Goal: Navigation & Orientation: Understand site structure

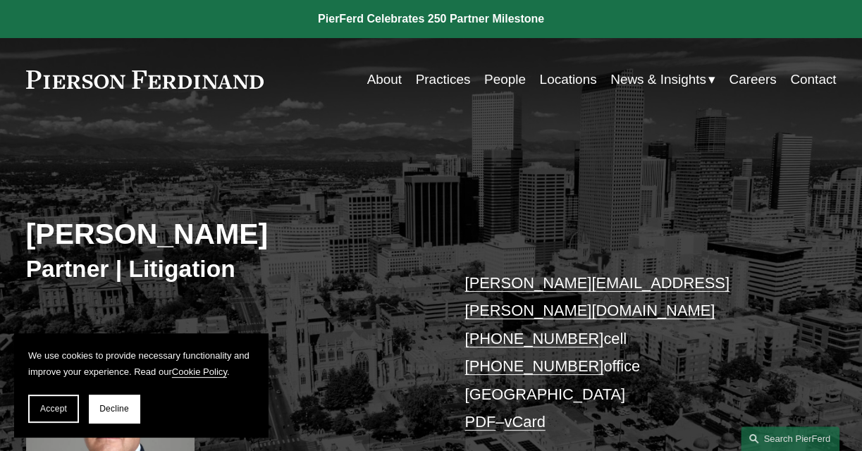
click at [508, 79] on link "People" at bounding box center [505, 79] width 42 height 27
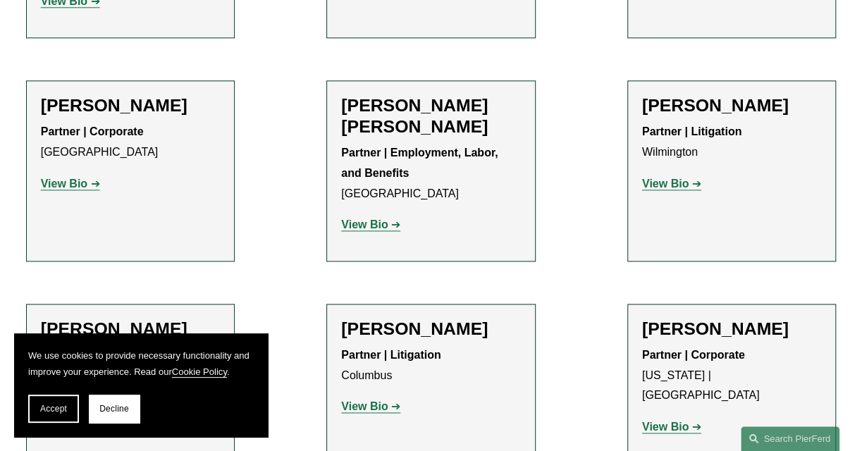
scroll to position [3395, 0]
click at [66, 410] on span "Accept" at bounding box center [53, 409] width 27 height 10
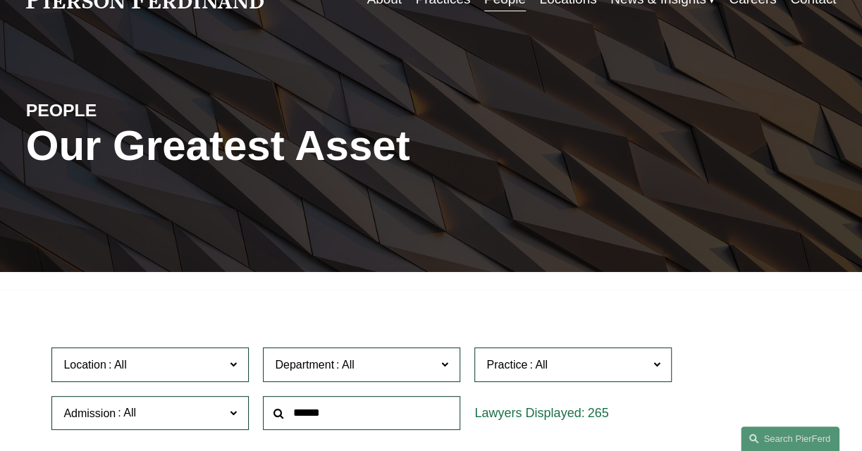
scroll to position [0, 0]
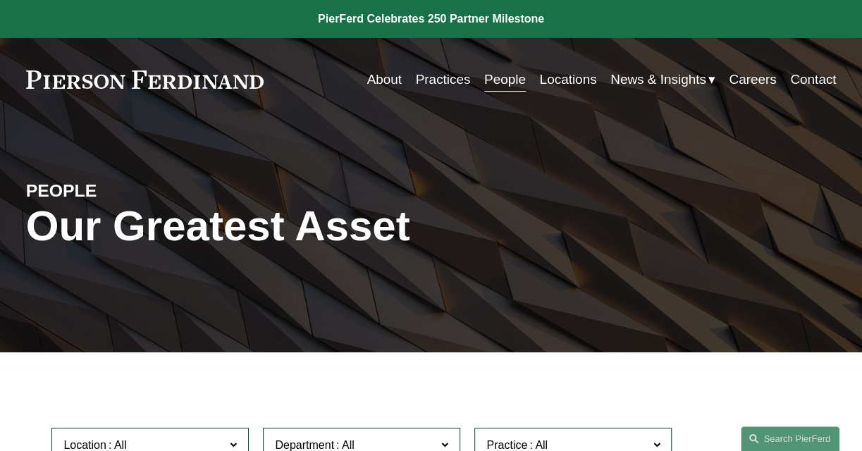
click at [382, 79] on link "About" at bounding box center [384, 79] width 35 height 27
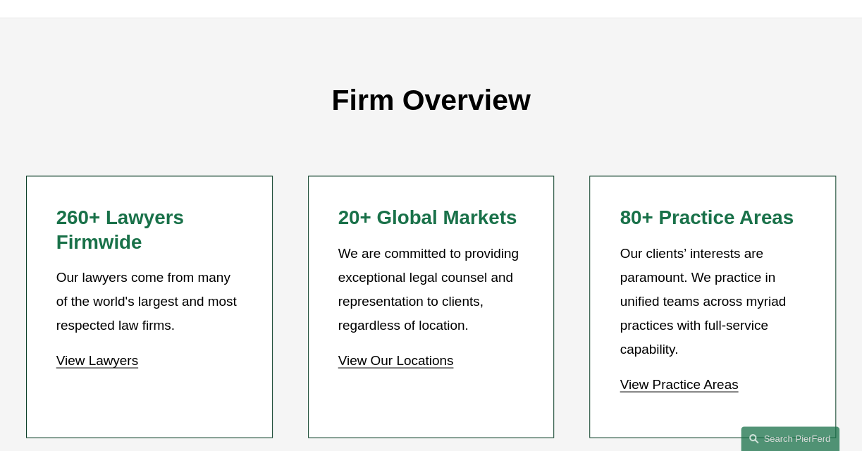
scroll to position [1069, 0]
